Goal: Task Accomplishment & Management: Use online tool/utility

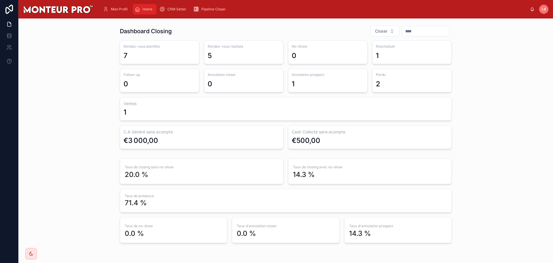
click at [139, 9] on icon "scrollable content" at bounding box center [138, 9] width 6 height 6
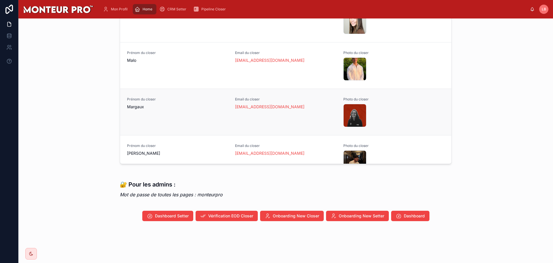
scroll to position [521, 0]
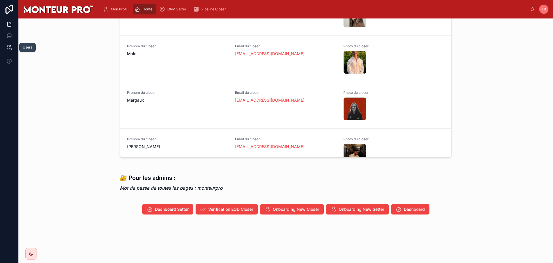
click at [12, 48] on link at bounding box center [9, 48] width 18 height 12
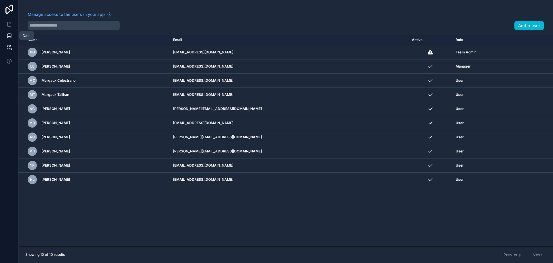
click at [12, 35] on icon at bounding box center [9, 36] width 6 height 6
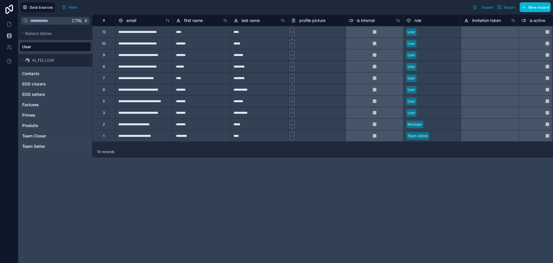
click at [38, 147] on span "Team Setter" at bounding box center [33, 146] width 23 height 6
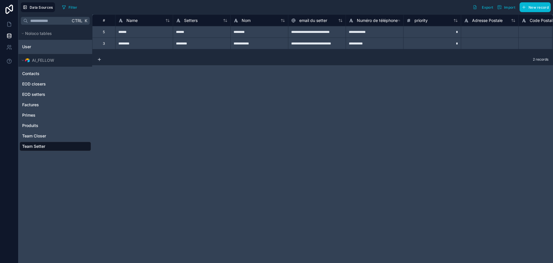
click at [106, 45] on div "3" at bounding box center [103, 43] width 23 height 12
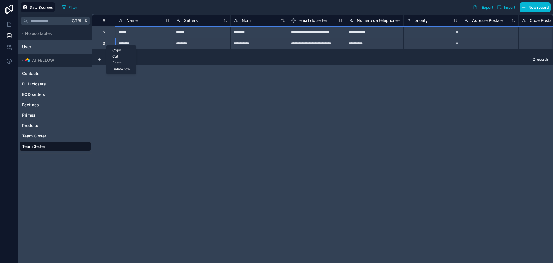
click at [123, 69] on div "Delete row" at bounding box center [121, 69] width 29 height 6
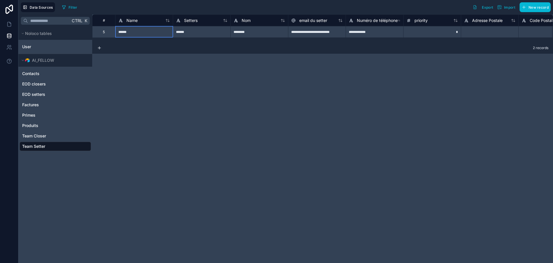
click at [123, 69] on div "**********" at bounding box center [322, 138] width 461 height 248
click at [11, 12] on icon at bounding box center [9, 9] width 12 height 9
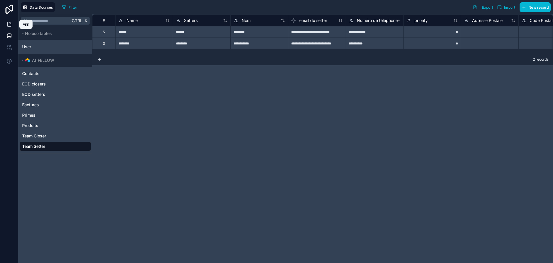
click at [9, 24] on icon at bounding box center [9, 24] width 6 height 6
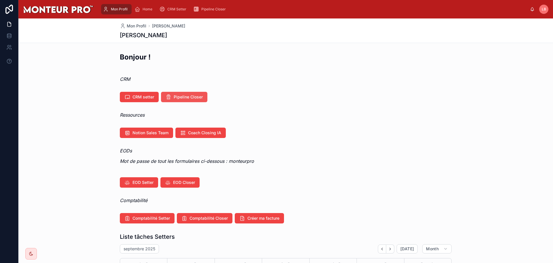
click at [184, 93] on button "Pipeline Closer" at bounding box center [184, 97] width 46 height 10
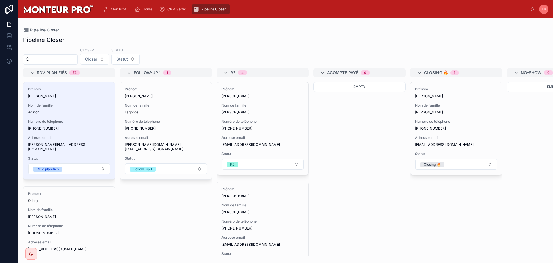
click at [78, 58] on input "text" at bounding box center [53, 59] width 47 height 8
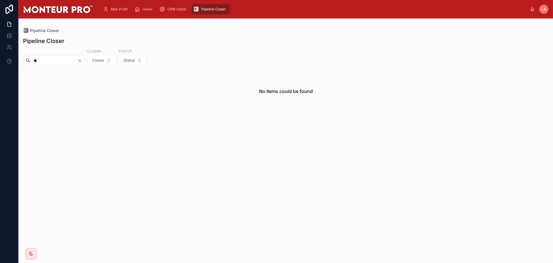
type input "*"
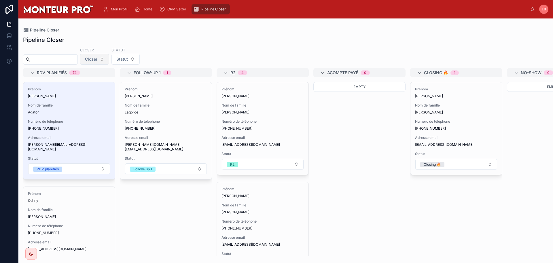
click at [109, 64] on button "Closer" at bounding box center [94, 59] width 29 height 11
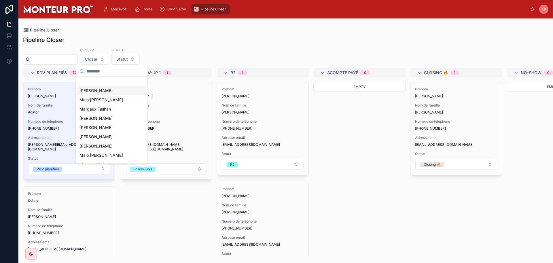
click at [100, 90] on span "[PERSON_NAME]" at bounding box center [96, 91] width 33 height 6
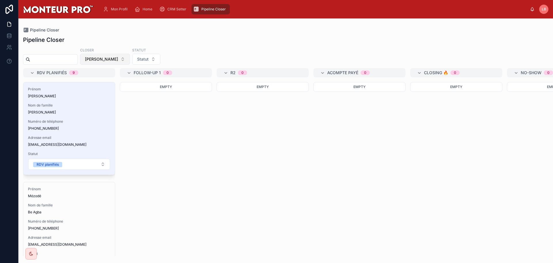
click at [118, 59] on span "[PERSON_NAME]" at bounding box center [101, 59] width 33 height 6
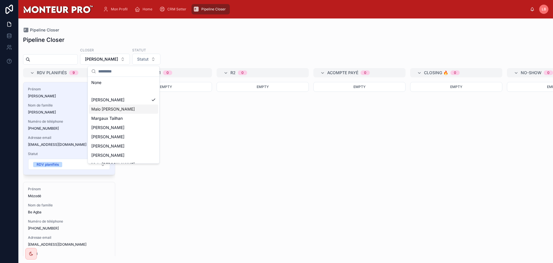
click at [123, 106] on div "[PERSON_NAME]" at bounding box center [123, 108] width 69 height 9
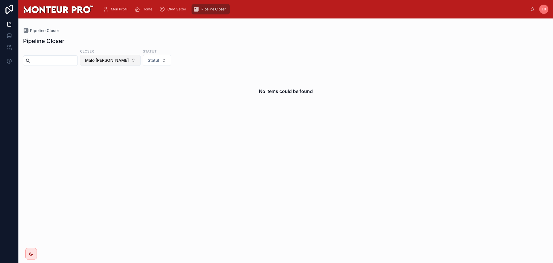
click at [133, 62] on button "[PERSON_NAME]" at bounding box center [110, 60] width 61 height 11
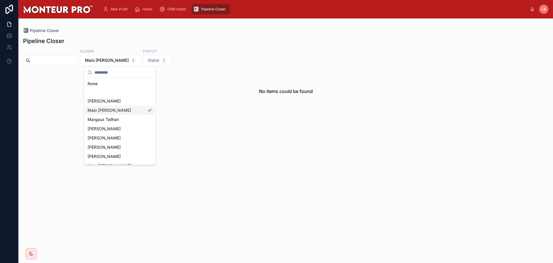
scroll to position [16, 0]
click at [118, 150] on div "[PERSON_NAME]" at bounding box center [119, 149] width 69 height 9
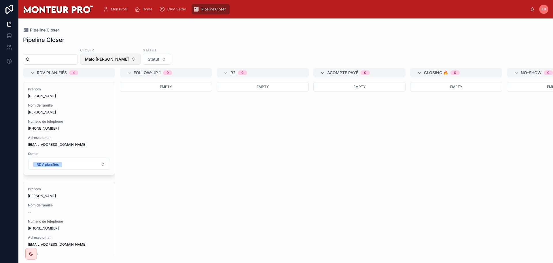
click at [125, 59] on span "[PERSON_NAME]" at bounding box center [107, 59] width 44 height 6
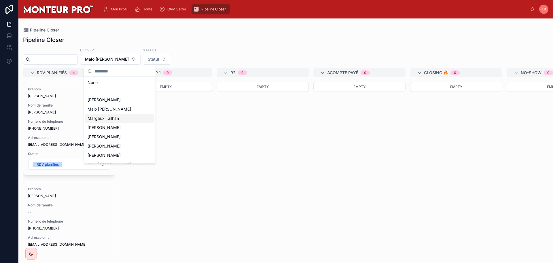
click at [113, 118] on span "Margaux Tailhan" at bounding box center [103, 118] width 31 height 6
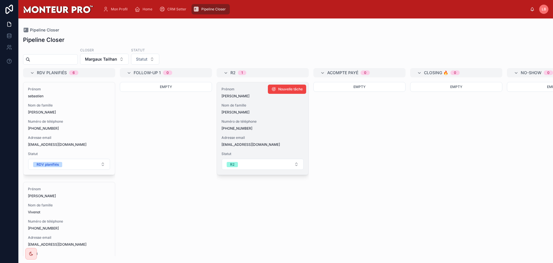
click at [268, 134] on div "Prénom SARA Nom de famille BYRAM Numéro de téléphone +33667309259 Adresse email…" at bounding box center [263, 128] width 92 height 92
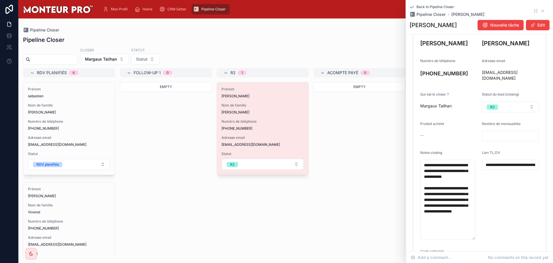
scroll to position [86, 0]
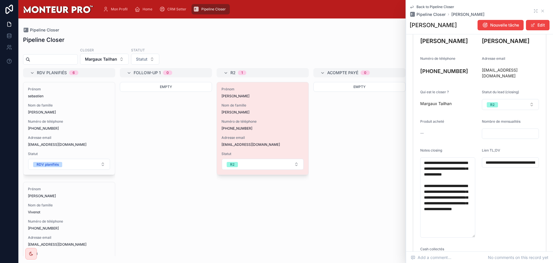
click at [502, 158] on input "**********" at bounding box center [510, 162] width 56 height 8
click at [364, 154] on div "Empty" at bounding box center [360, 169] width 92 height 174
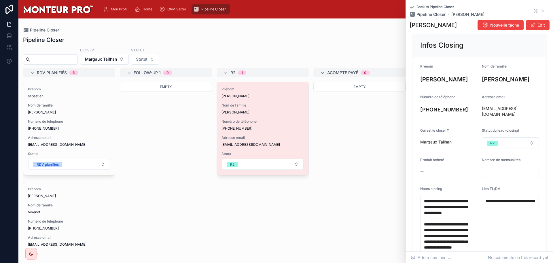
scroll to position [29, 0]
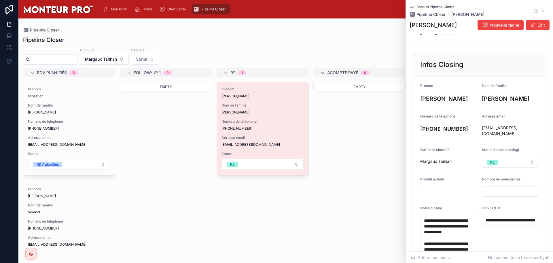
click at [387, 156] on div "Empty" at bounding box center [360, 169] width 92 height 174
click at [541, 12] on icon at bounding box center [543, 11] width 5 height 5
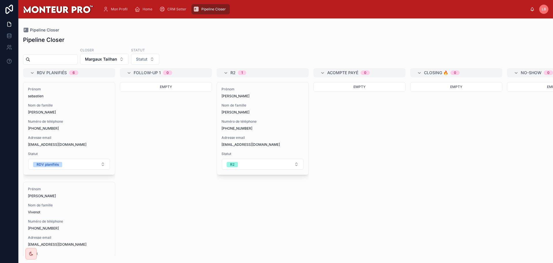
click at [393, 141] on div "Empty" at bounding box center [360, 169] width 92 height 174
click at [127, 64] on button "Margaux Tailhan" at bounding box center [104, 59] width 49 height 11
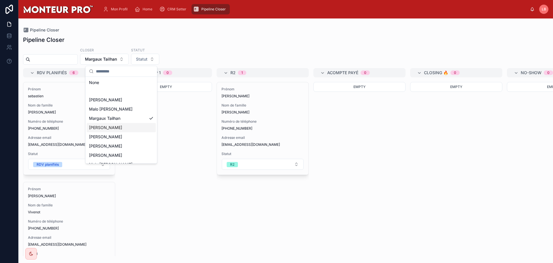
click at [108, 126] on span "[PERSON_NAME]" at bounding box center [105, 128] width 33 height 6
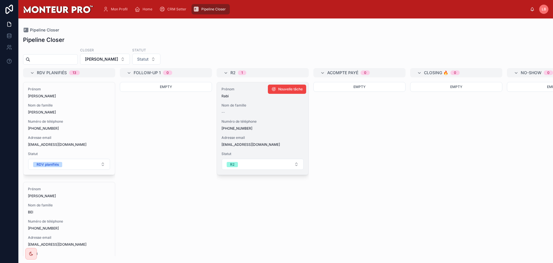
click at [270, 124] on div "Numéro de téléphone +33628340598" at bounding box center [263, 125] width 82 height 12
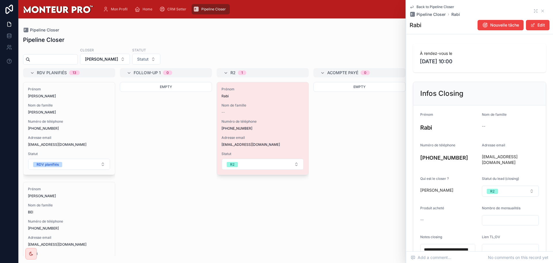
click at [338, 137] on div "Empty" at bounding box center [360, 169] width 92 height 174
click at [542, 12] on div "Back to Pipeline Closer Pipeline Closer Rabi" at bounding box center [480, 11] width 140 height 13
click at [541, 12] on icon at bounding box center [543, 11] width 5 height 5
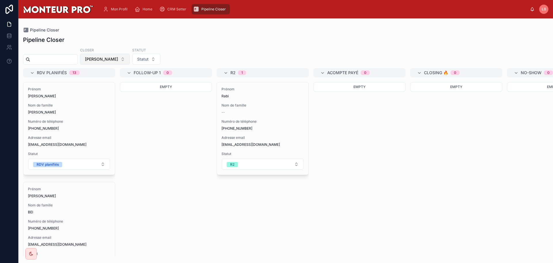
click at [113, 59] on span "[PERSON_NAME]" at bounding box center [101, 59] width 33 height 6
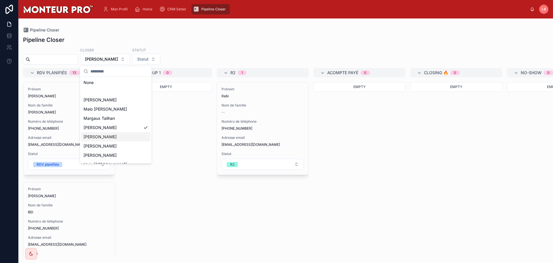
click at [121, 137] on div "[PERSON_NAME]" at bounding box center [115, 136] width 69 height 9
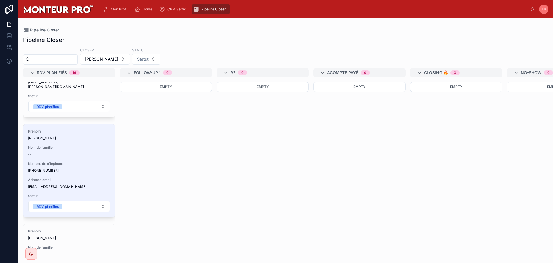
scroll to position [259, 0]
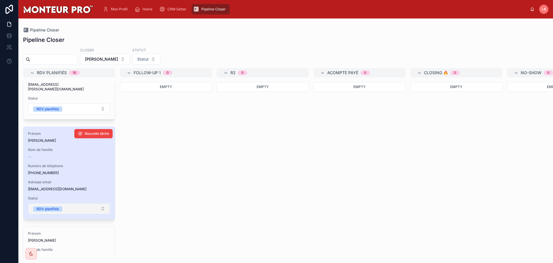
click at [85, 205] on button "RDV planifiés" at bounding box center [69, 208] width 82 height 11
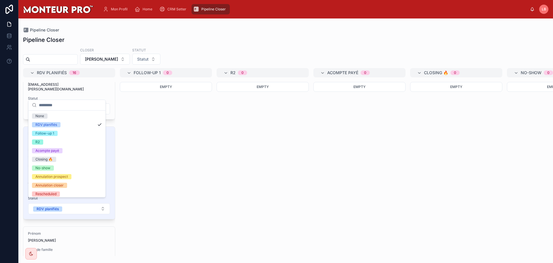
scroll to position [2, 0]
click at [64, 133] on div "Follow-up 1" at bounding box center [67, 131] width 75 height 9
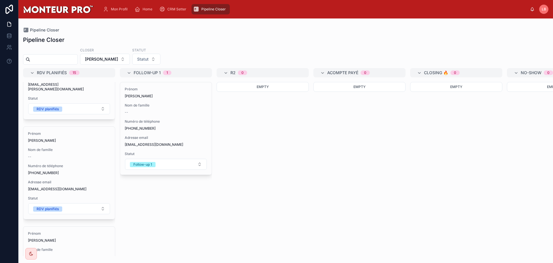
click at [169, 191] on div "Prénom Axel Nom de famille -- Numéro de téléphone +33645074339 Adresse email ax…" at bounding box center [166, 169] width 92 height 174
